Goal: Task Accomplishment & Management: Complete application form

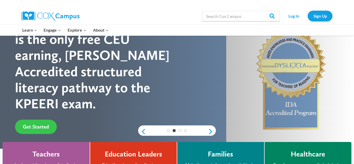
click at [45, 124] on span "Get Started" at bounding box center [36, 127] width 26 height 6
click at [41, 124] on span "Get Started" at bounding box center [36, 127] width 26 height 6
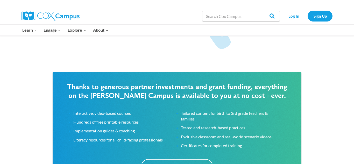
scroll to position [787, 0]
drag, startPoint x: 347, startPoint y: 120, endPoint x: 345, endPoint y: 131, distance: 11.6
click at [345, 131] on div "Thanks to generous partner investments and grant funding, everything on the [PE…" at bounding box center [177, 136] width 354 height 148
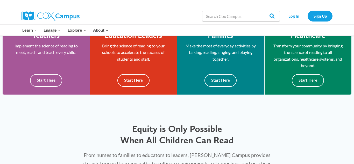
scroll to position [0, 0]
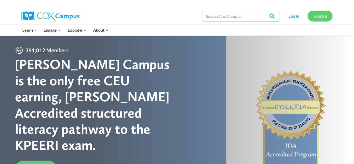
click at [314, 17] on link "Sign Up" at bounding box center [320, 16] width 25 height 11
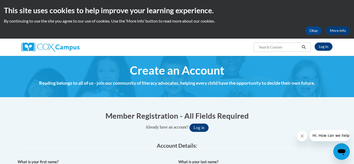
click at [314, 17] on div "This site uses cookies to help improve your learning experience. By continuing …" at bounding box center [177, 19] width 354 height 39
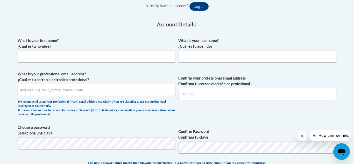
scroll to position [131, 0]
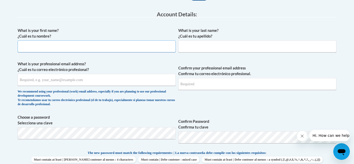
click at [126, 47] on input "What is your first name? ¿Cuál es tu nombre?" at bounding box center [97, 46] width 158 height 12
type input "victoria"
click at [191, 46] on input "What is your last name? ¿Cuál es tu apellido?" at bounding box center [257, 46] width 158 height 12
type input "r"
type input "Ramey"
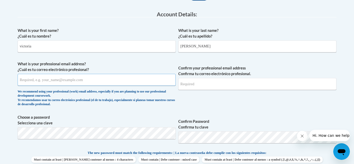
click at [150, 78] on input "What is your professional email address? ¿Cuál es tu correo electrónico profesi…" at bounding box center [97, 80] width 158 height 12
type input "vmramey81879@gmail.com"
click at [204, 86] on input "Confirm your professional email address Confirma tu correo electrónico profesio…" at bounding box center [257, 84] width 158 height 12
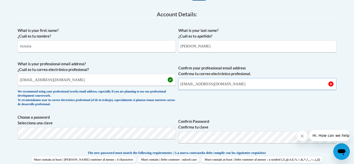
type input "vmramey81879@gmail.com"
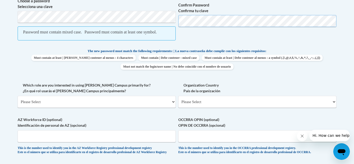
scroll to position [262, 0]
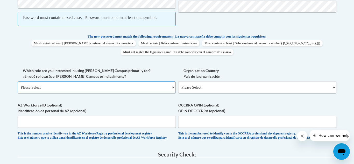
click at [156, 92] on select "Please Select College/University | Colegio/Universidad Community/Nonprofit Part…" at bounding box center [97, 87] width 158 height 12
select select "fbf2d438-af2f-41f8-98f1-81c410e29de3"
click at [18, 87] on select "Please Select College/University | Colegio/Universidad Community/Nonprofit Part…" at bounding box center [97, 87] width 158 height 12
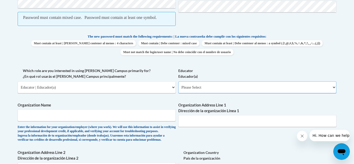
click at [334, 93] on select "Please Select Early Learning/Daycare Teacher/Family Home Care Provider | Maestr…" at bounding box center [257, 87] width 158 height 12
select select "5e2af403-4f2c-4e49-a02f-103e55d7b75b"
click at [178, 87] on select "Please Select Early Learning/Daycare Teacher/Family Home Care Provider | Maestr…" at bounding box center [257, 87] width 158 height 12
click at [302, 137] on icon "Close message from company" at bounding box center [302, 136] width 4 height 4
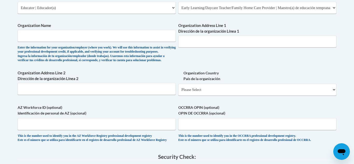
scroll to position [356, 0]
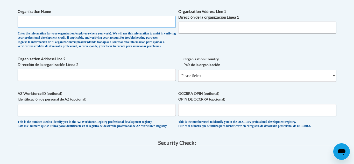
click at [161, 25] on input "Organization Name" at bounding box center [97, 22] width 158 height 12
type input "creative kids daycare"
click at [129, 81] on input "Organization Address Line 2 Dirección de la organización Línea 2" at bounding box center [97, 75] width 158 height 12
type input "ashland"
click at [129, 81] on input "ashland" at bounding box center [97, 75] width 158 height 12
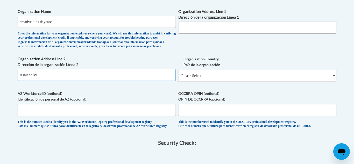
type input "Ashland ky"
click at [206, 82] on select "Please Select United States | Estados Unidos Outside of the United States | Fue…" at bounding box center [257, 76] width 158 height 12
select select "ad49bcad-a171-4b2e-b99c-48b446064914"
click at [178, 82] on select "Please Select United States | Estados Unidos Outside of the United States | Fue…" at bounding box center [257, 76] width 158 height 12
select select
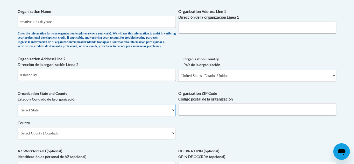
click at [115, 116] on select "Select State Alabama Alaska Arizona Arkansas California Colorado Connecticut De…" at bounding box center [97, 110] width 158 height 12
select select "Kentucky"
click at [18, 116] on select "Select State Alabama Alaska Arizona Arkansas California Colorado Connecticut De…" at bounding box center [97, 110] width 158 height 12
click at [198, 115] on input "Organization ZIP Code Código postal de la organización" at bounding box center [257, 109] width 158 height 12
type input "41101"
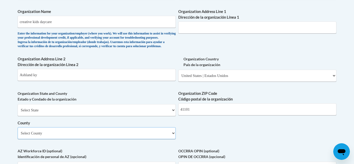
click at [120, 139] on select "Select County Adair Allen Anderson Ballard Barren Bath Bell Boone Bourbon Boyd …" at bounding box center [97, 133] width 158 height 12
select select "Boyd"
click at [18, 139] on select "Select County Adair Allen Anderson Ballard Barren Bath Bell Boone Bourbon Boyd …" at bounding box center [97, 133] width 158 height 12
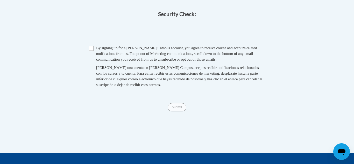
scroll to position [549, 0]
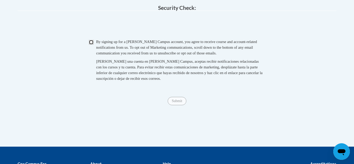
click at [92, 45] on input "Checkbox" at bounding box center [91, 42] width 5 height 5
checkbox input "true"
click at [173, 103] on span "Submit" at bounding box center [177, 101] width 19 height 4
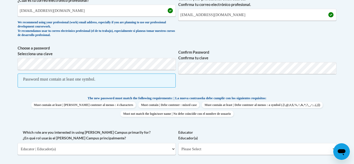
scroll to position [508, 0]
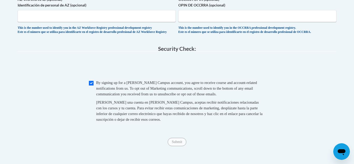
click at [175, 144] on span "Submit" at bounding box center [177, 141] width 19 height 4
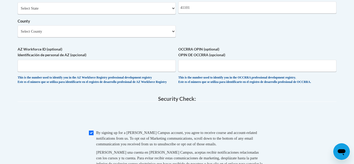
scroll to position [536, 0]
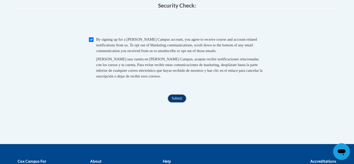
click at [178, 103] on input "Submit" at bounding box center [177, 98] width 19 height 8
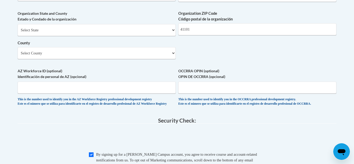
scroll to position [615, 0]
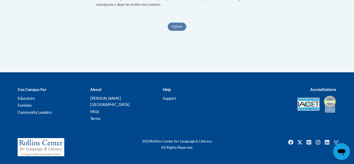
click at [175, 28] on span "Submit" at bounding box center [177, 26] width 19 height 4
click at [180, 28] on span "Submit" at bounding box center [177, 26] width 19 height 4
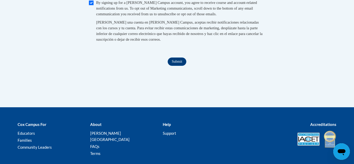
scroll to position [575, 0]
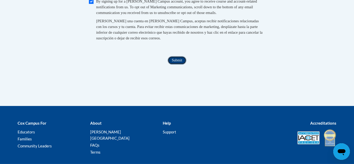
click at [181, 65] on input "Submit" at bounding box center [177, 60] width 19 height 8
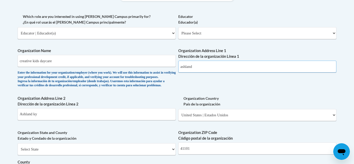
scroll to position [319, 0]
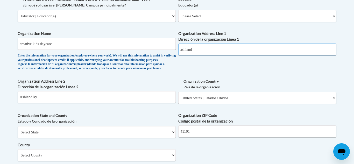
type input "ashland"
click at [335, 17] on select "Please Select Early Learning/Daycare Teacher/Family Home Care Provider | Maestr…" at bounding box center [257, 16] width 158 height 12
select select "5e2af403-4f2c-4e49-a02f-103e55d7b75b"
click at [178, 10] on select "Please Select Early Learning/Daycare Teacher/Family Home Care Provider | Maestr…" at bounding box center [257, 16] width 158 height 12
select select "null"
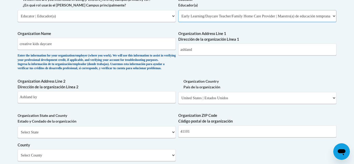
select select "null"
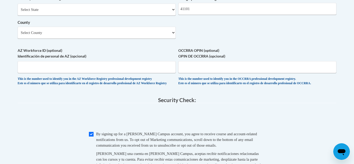
scroll to position [544, 0]
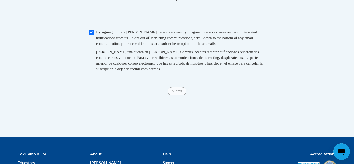
drag, startPoint x: 351, startPoint y: 130, endPoint x: 353, endPoint y: 129, distance: 2.6
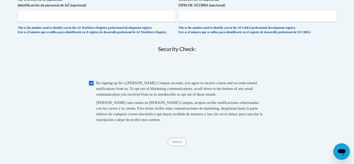
scroll to position [338, 0]
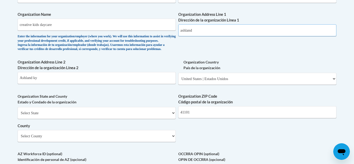
click at [226, 29] on input "ashland" at bounding box center [257, 30] width 158 height 12
type input "a"
type input "905 Bob Mc ci"
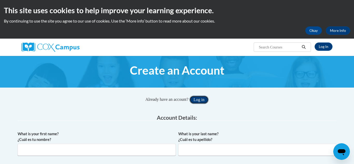
click at [199, 101] on button "Log in" at bounding box center [199, 100] width 19 height 8
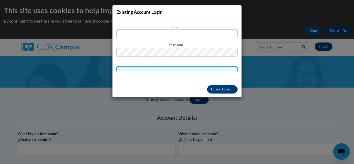
click at [199, 101] on div "Existing Account Login Login Password" at bounding box center [177, 82] width 354 height 164
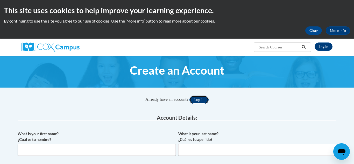
click at [199, 101] on button "Log in" at bounding box center [199, 100] width 19 height 8
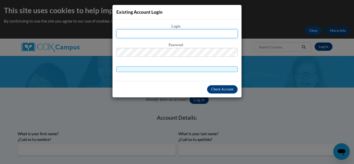
click at [189, 32] on input "text" at bounding box center [176, 33] width 121 height 9
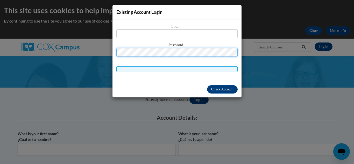
click at [190, 96] on button "Log in" at bounding box center [199, 100] width 19 height 8
